Goal: Submit feedback/report problem

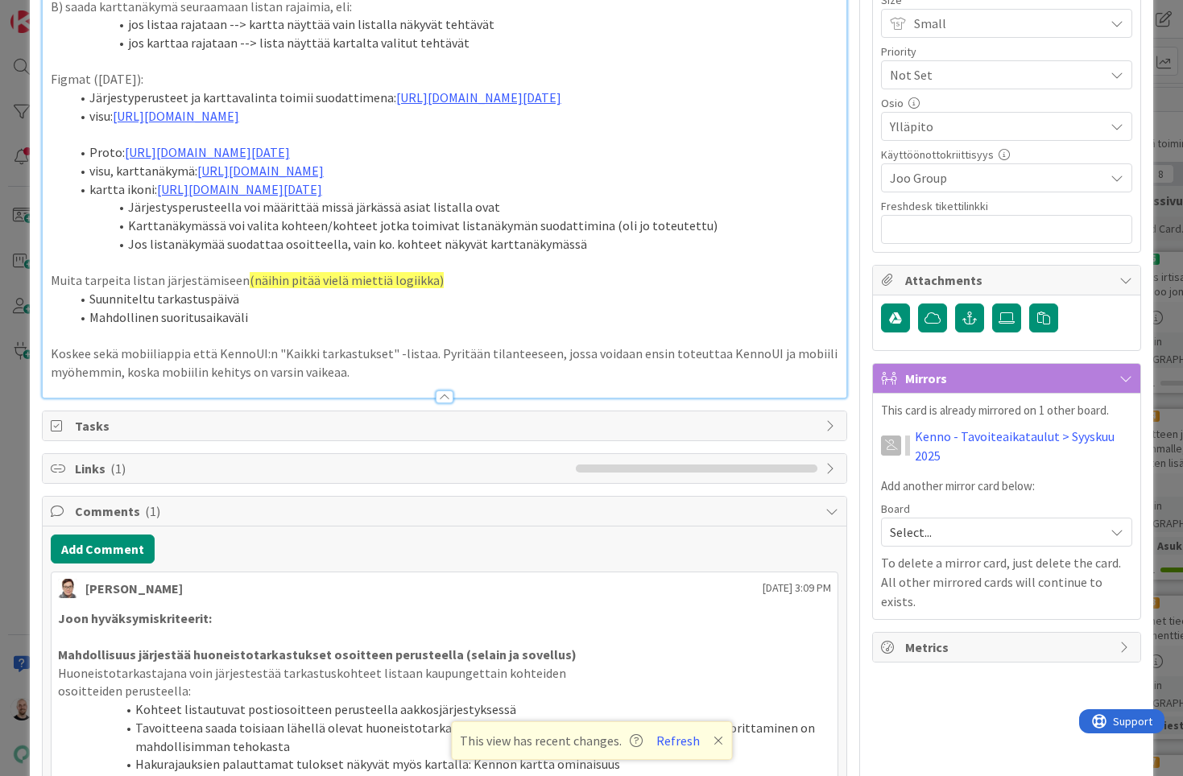
scroll to position [0, 354]
click at [256, 288] on span "(näihin pitää vielä miettiä logiikka)" at bounding box center [347, 280] width 194 height 16
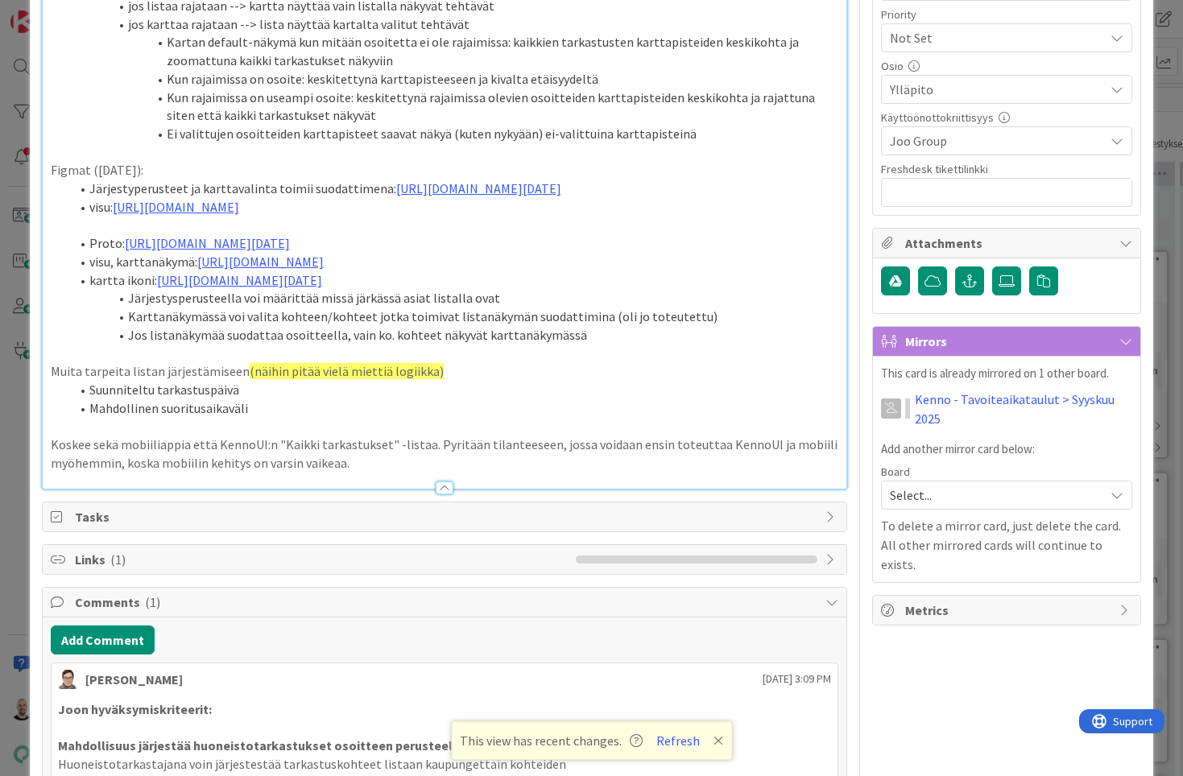
scroll to position [519, 0]
drag, startPoint x: 242, startPoint y: 454, endPoint x: 431, endPoint y: 449, distance: 189.3
click at [431, 380] on p "Muita tarpeita listan järjestämiseen (näihin pitää vielä miettiä logiikka)" at bounding box center [445, 371] width 789 height 19
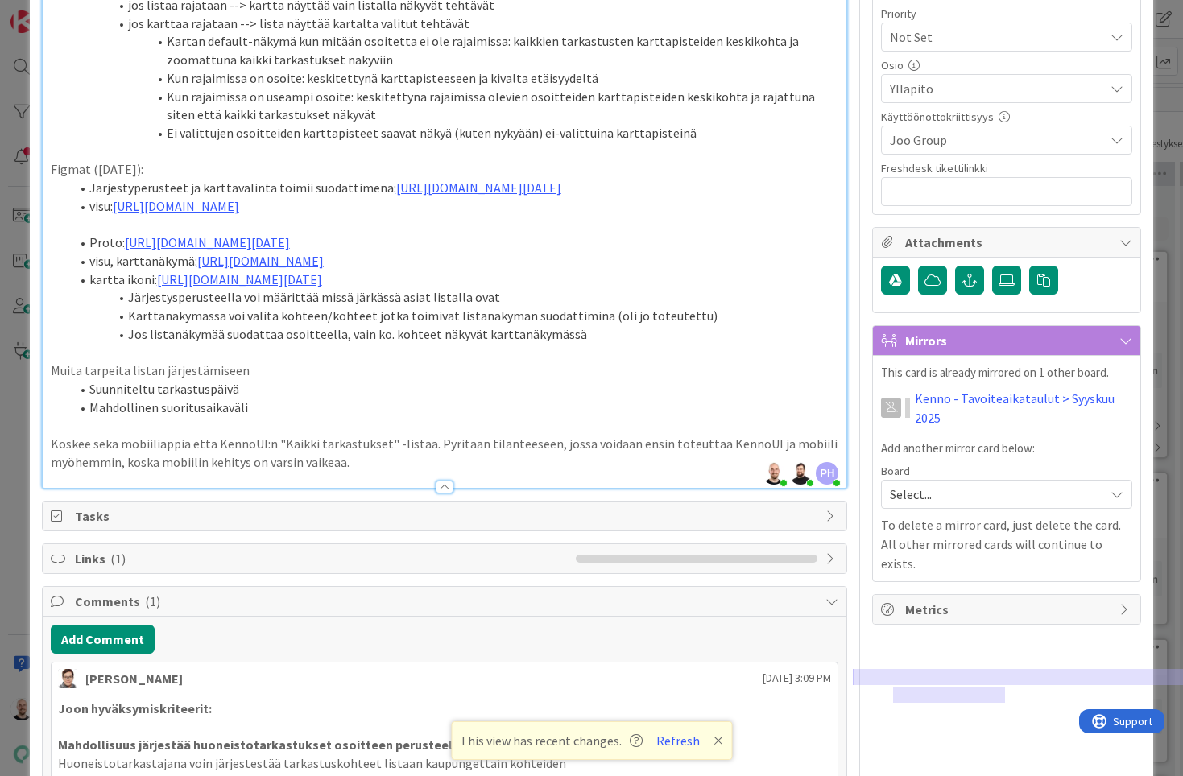
click at [296, 399] on li "Suunniteltu tarkastuspäivä" at bounding box center [454, 389] width 769 height 19
click at [305, 417] on li "Mahdollinen suoritusaikaväli" at bounding box center [454, 408] width 769 height 19
type textarea "x"
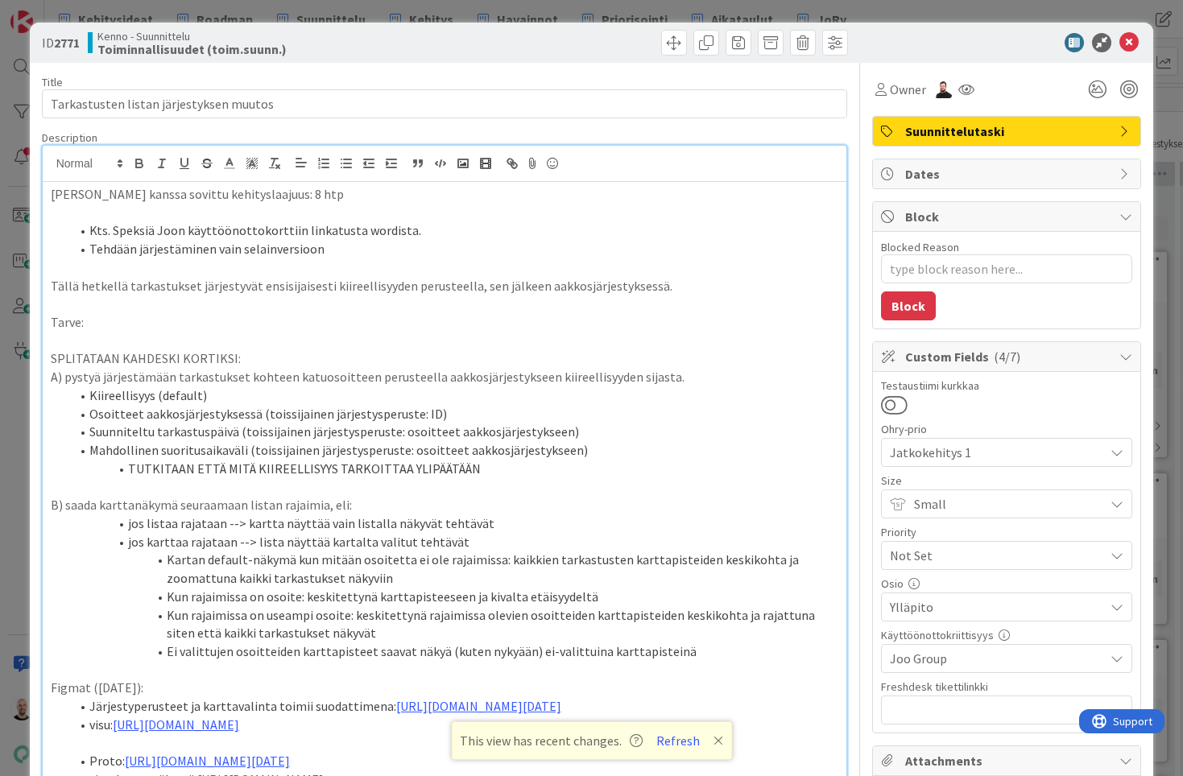
scroll to position [0, 0]
click at [625, 6] on div "ID 2771 Kenno - Suunnittelu Toiminnallisuudet (toim.suunn.) Title 39 / 128 Tark…" at bounding box center [591, 388] width 1183 height 776
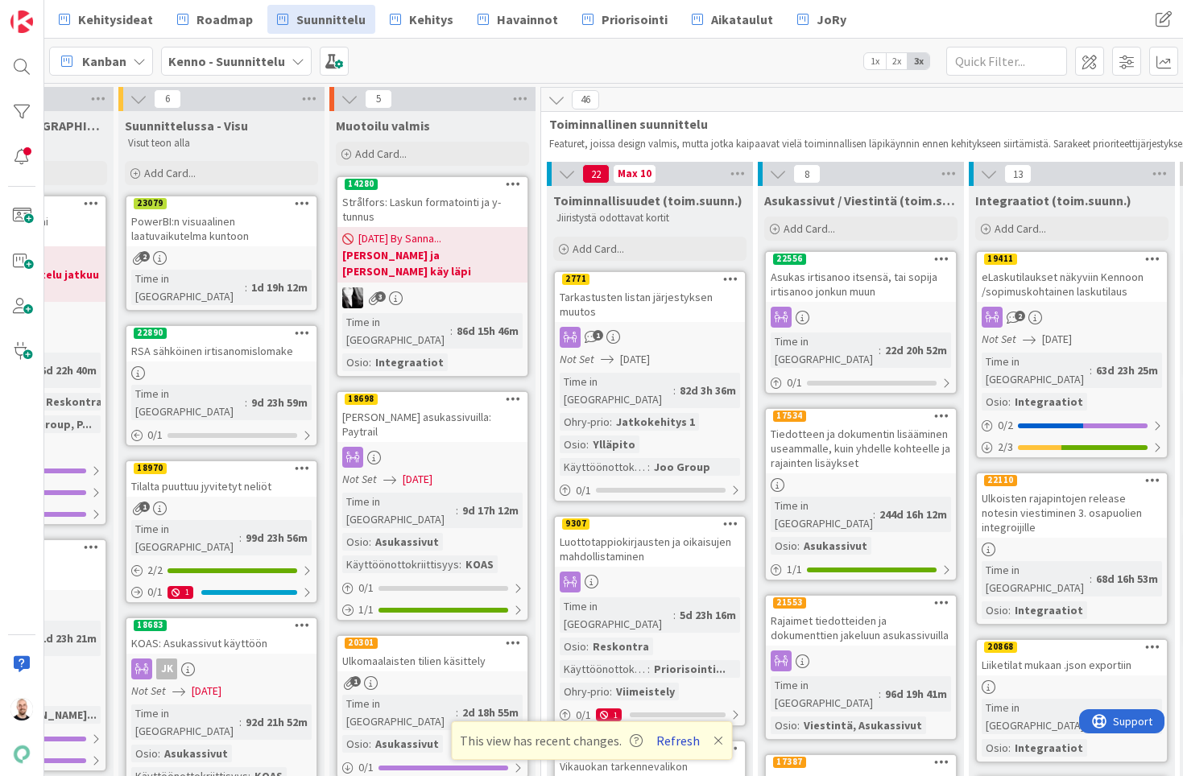
click at [669, 735] on button "Refresh" at bounding box center [678, 741] width 55 height 21
